Goal: Find contact information: Find contact information

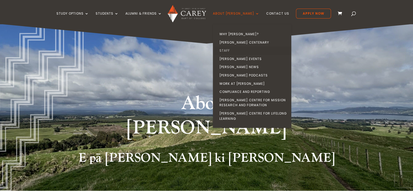
click at [235, 51] on link "Staff" at bounding box center [253, 50] width 78 height 8
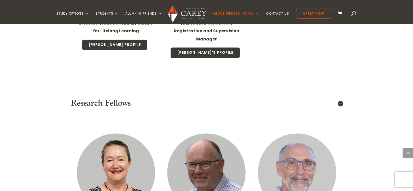
scroll to position [2870, 0]
